Goal: Transaction & Acquisition: Purchase product/service

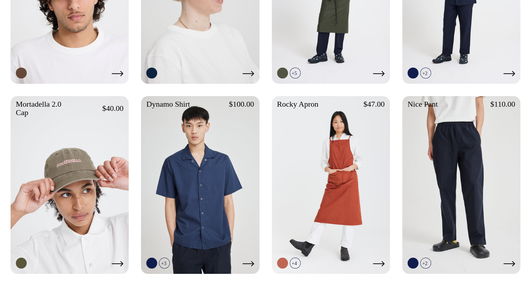
scroll to position [633, 0]
click at [86, 165] on link at bounding box center [70, 184] width 118 height 176
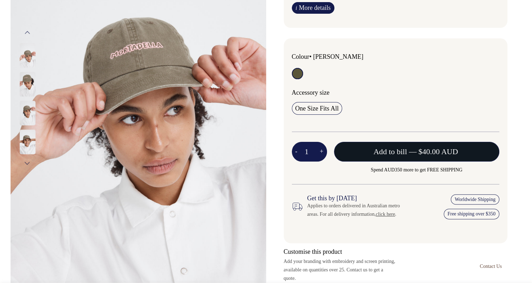
scroll to position [141, 0]
click at [377, 158] on button "Add to bill — $40.00 AUD" at bounding box center [417, 151] width 166 height 20
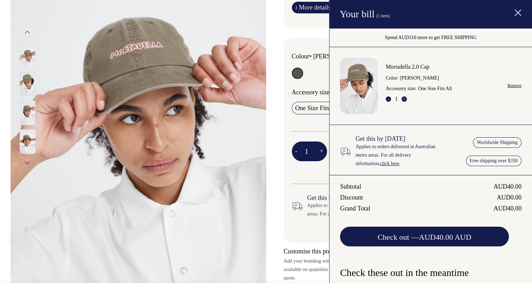
scroll to position [0, 0]
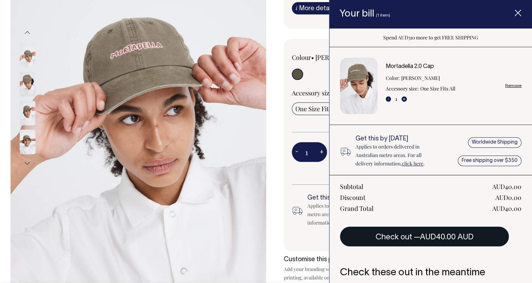
click at [454, 240] on span "AUD40.00 AUD" at bounding box center [447, 236] width 54 height 7
